Goal: Task Accomplishment & Management: Manage account settings

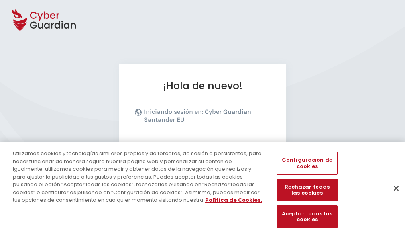
scroll to position [98, 0]
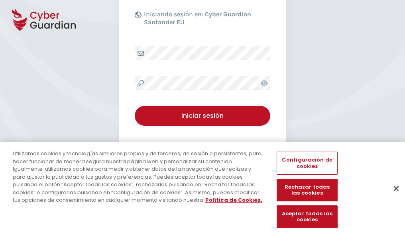
click at [392, 197] on button "Cerrar" at bounding box center [396, 189] width 18 height 18
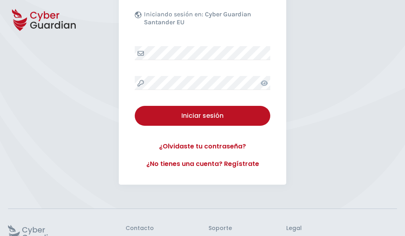
click at [135, 106] on button "Iniciar sesión" at bounding box center [203, 116] width 136 height 20
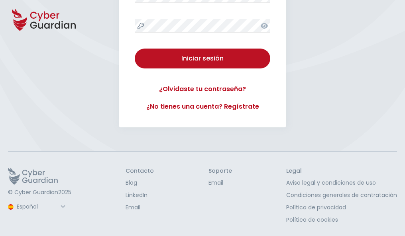
scroll to position [0, 0]
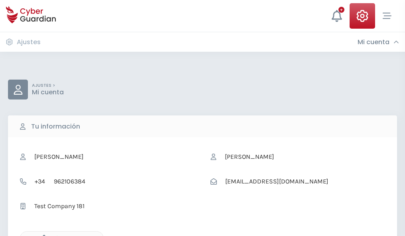
click at [42, 236] on icon "button" at bounding box center [42, 238] width 7 height 7
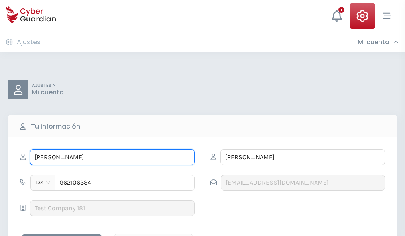
click at [112, 157] on input "TOMASA" at bounding box center [112, 157] width 165 height 16
type input "T"
type input "Ángeles"
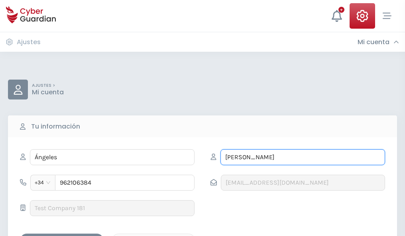
click at [302, 157] on input "SANTAMARIA" at bounding box center [302, 157] width 165 height 16
type input "S"
type input "Viñas"
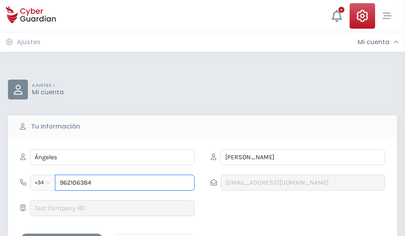
click at [125, 183] on input "962106384" at bounding box center [124, 183] width 139 height 16
type input "9"
type input "928073330"
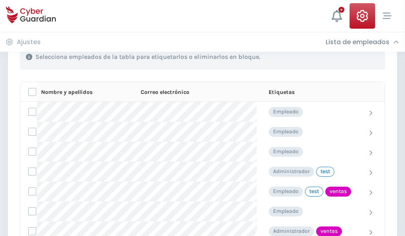
scroll to position [361, 0]
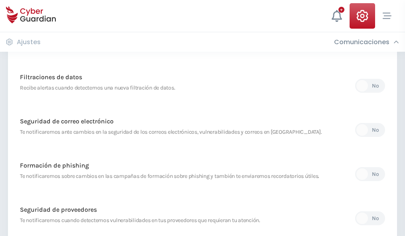
scroll to position [420, 0]
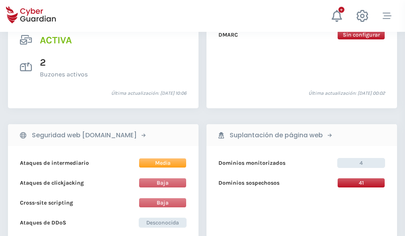
scroll to position [810, 0]
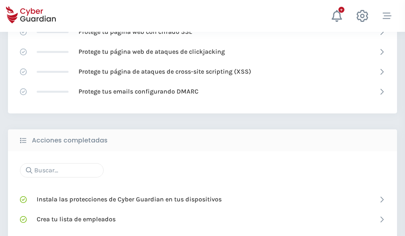
scroll to position [531, 0]
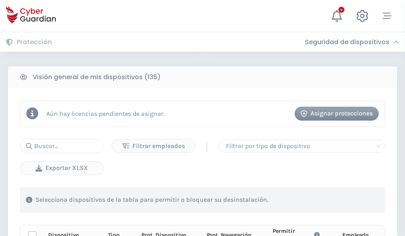
scroll to position [704, 0]
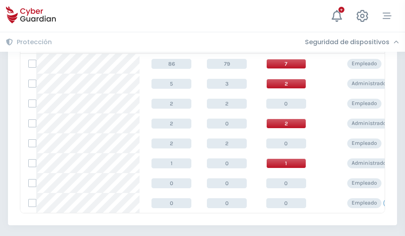
scroll to position [370, 0]
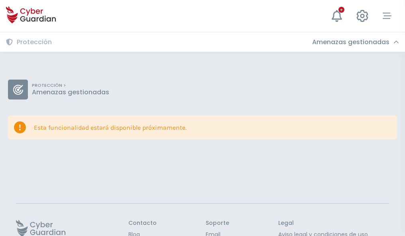
scroll to position [52, 0]
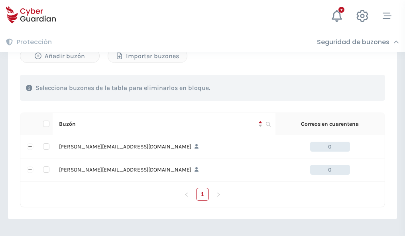
scroll to position [346, 0]
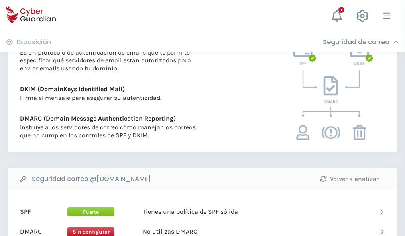
scroll to position [430, 0]
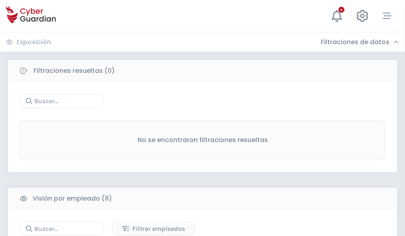
scroll to position [679, 0]
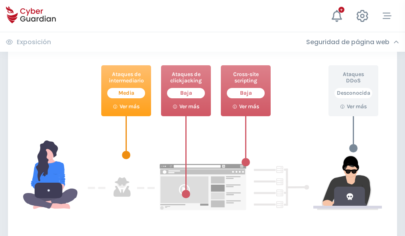
scroll to position [434, 0]
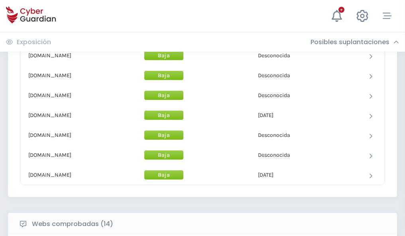
scroll to position [777, 0]
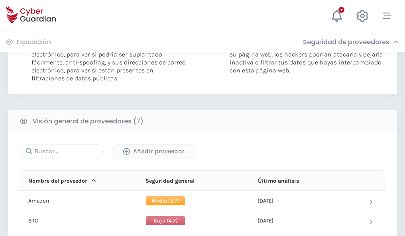
scroll to position [534, 0]
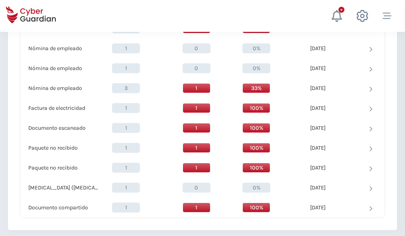
scroll to position [826, 0]
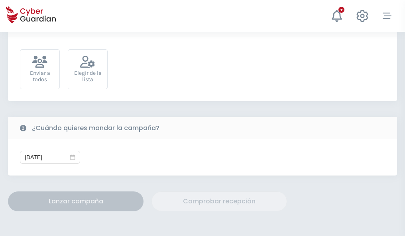
scroll to position [292, 0]
